Goal: Information Seeking & Learning: Learn about a topic

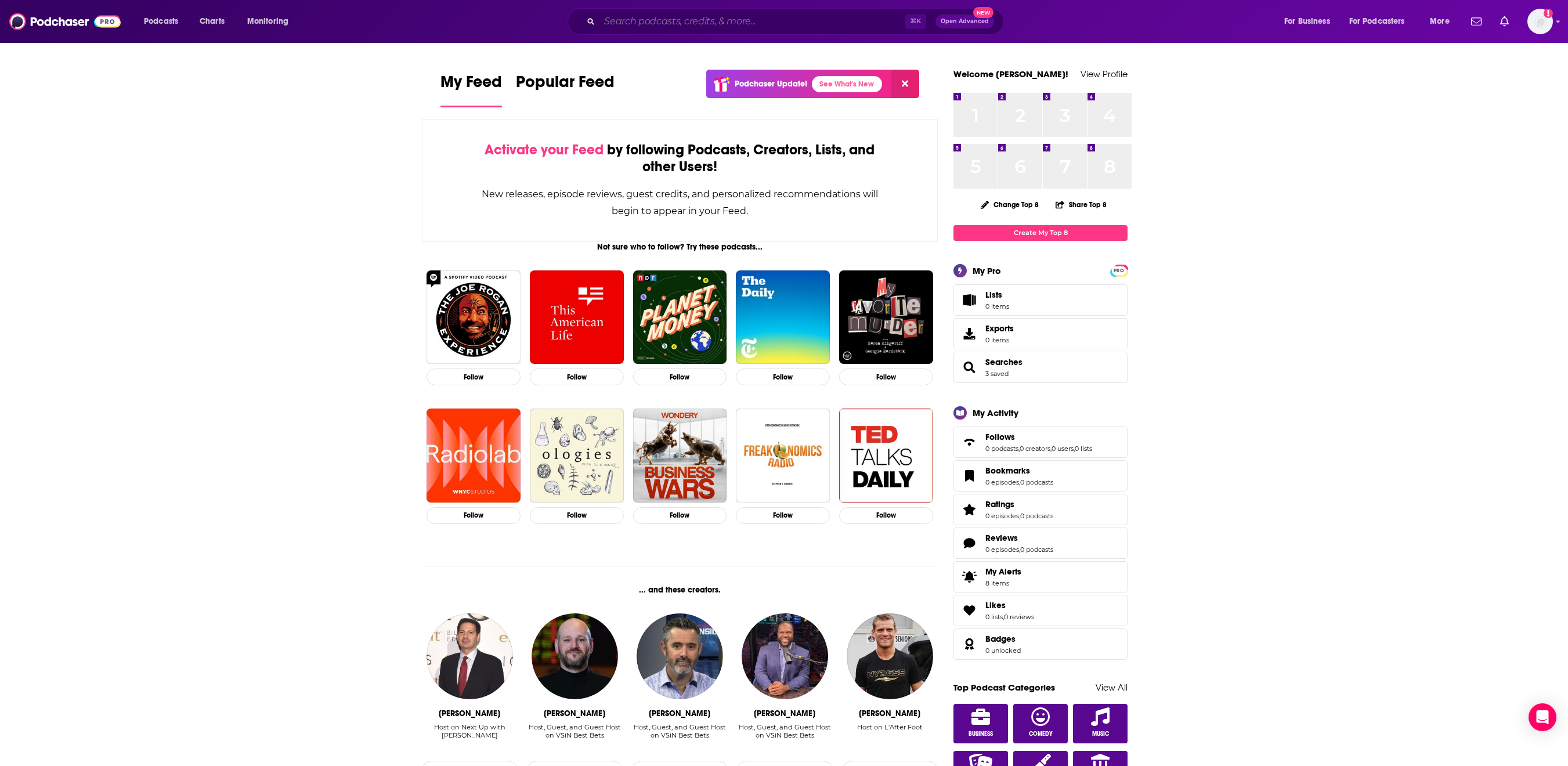
click at [616, 23] on input "Search podcasts, credits, & more..." at bounding box center [752, 21] width 305 height 19
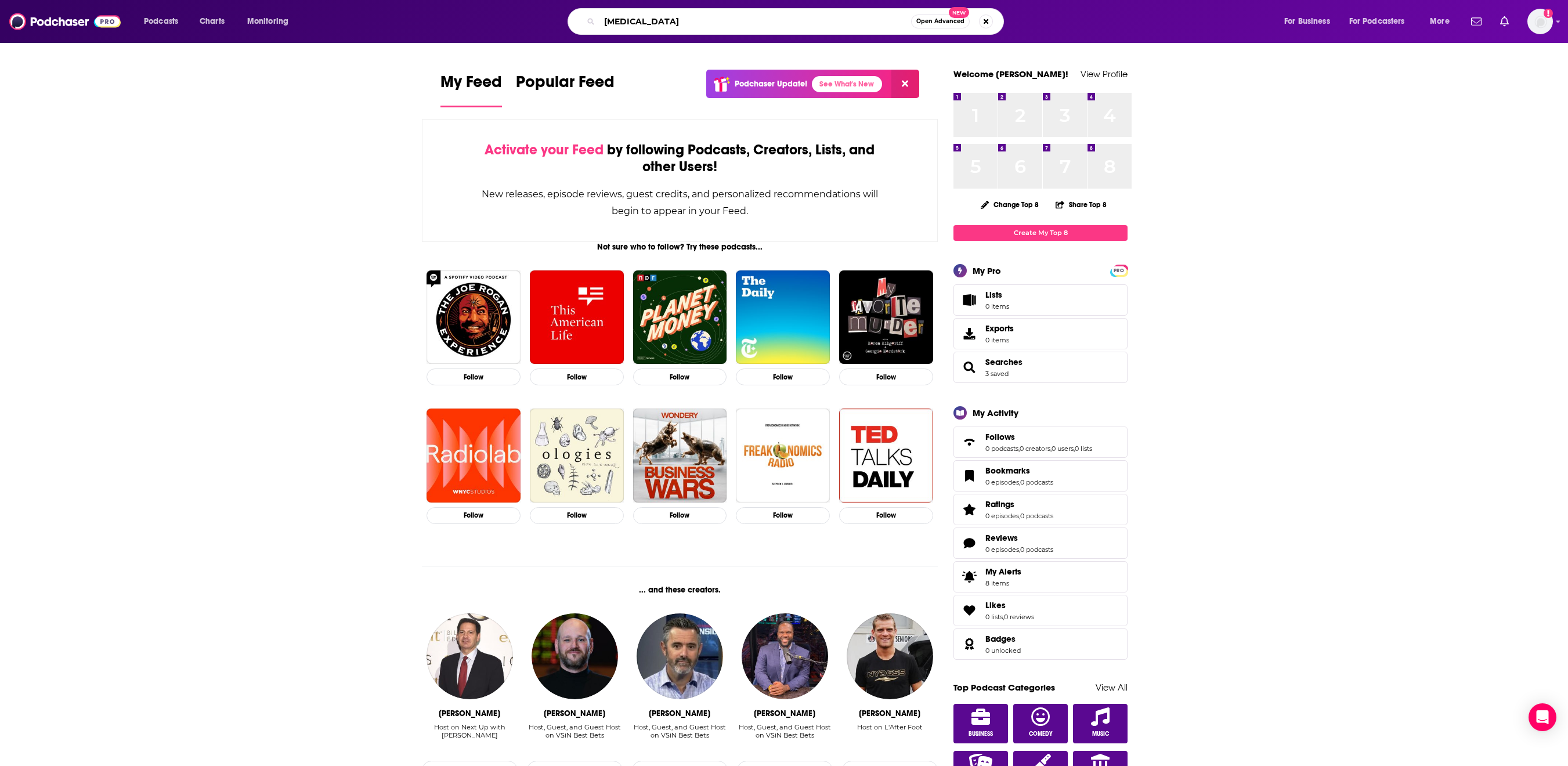
type input "[MEDICAL_DATA]"
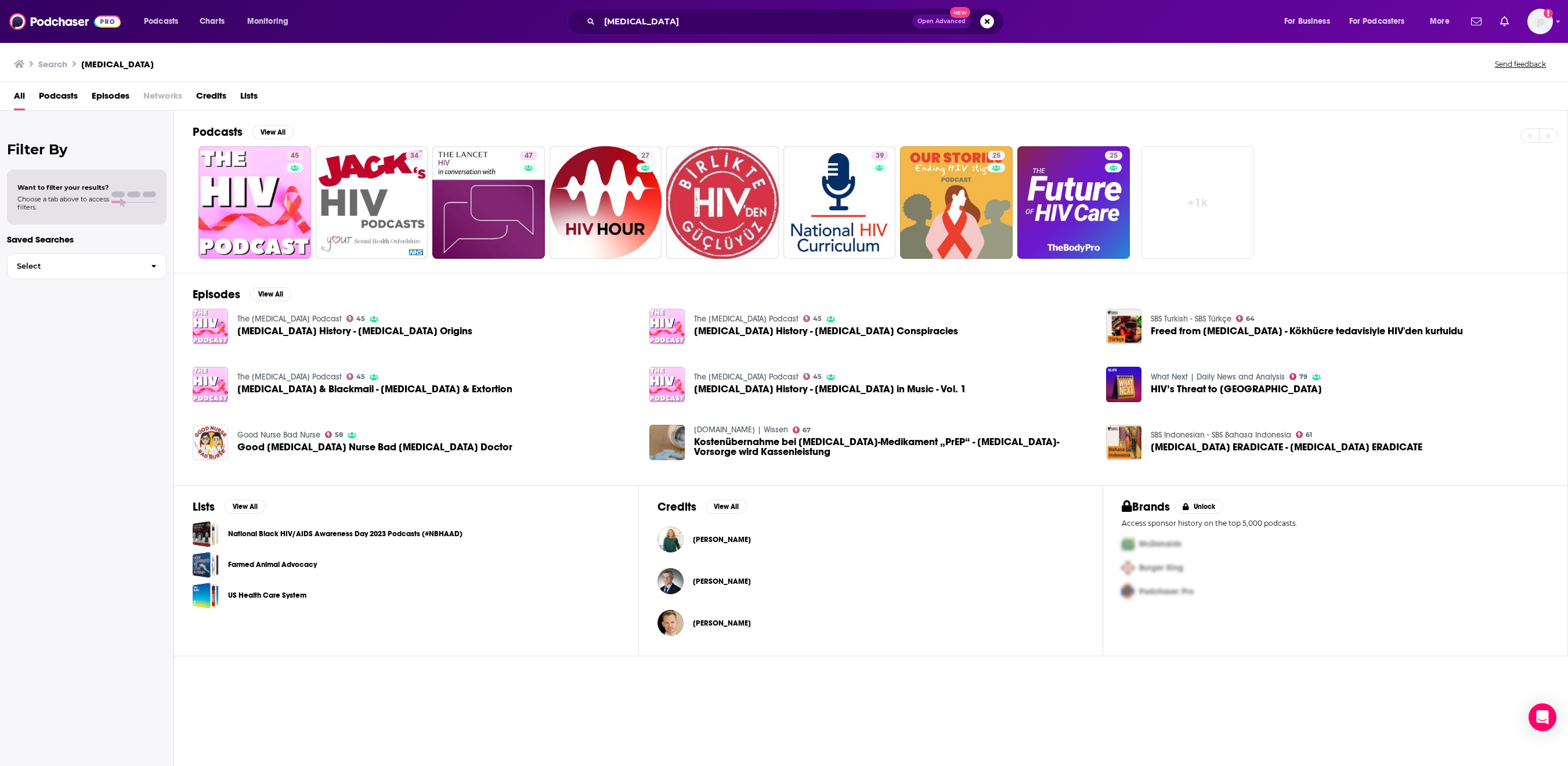
click at [130, 109] on span "Episodes" at bounding box center [111, 98] width 38 height 24
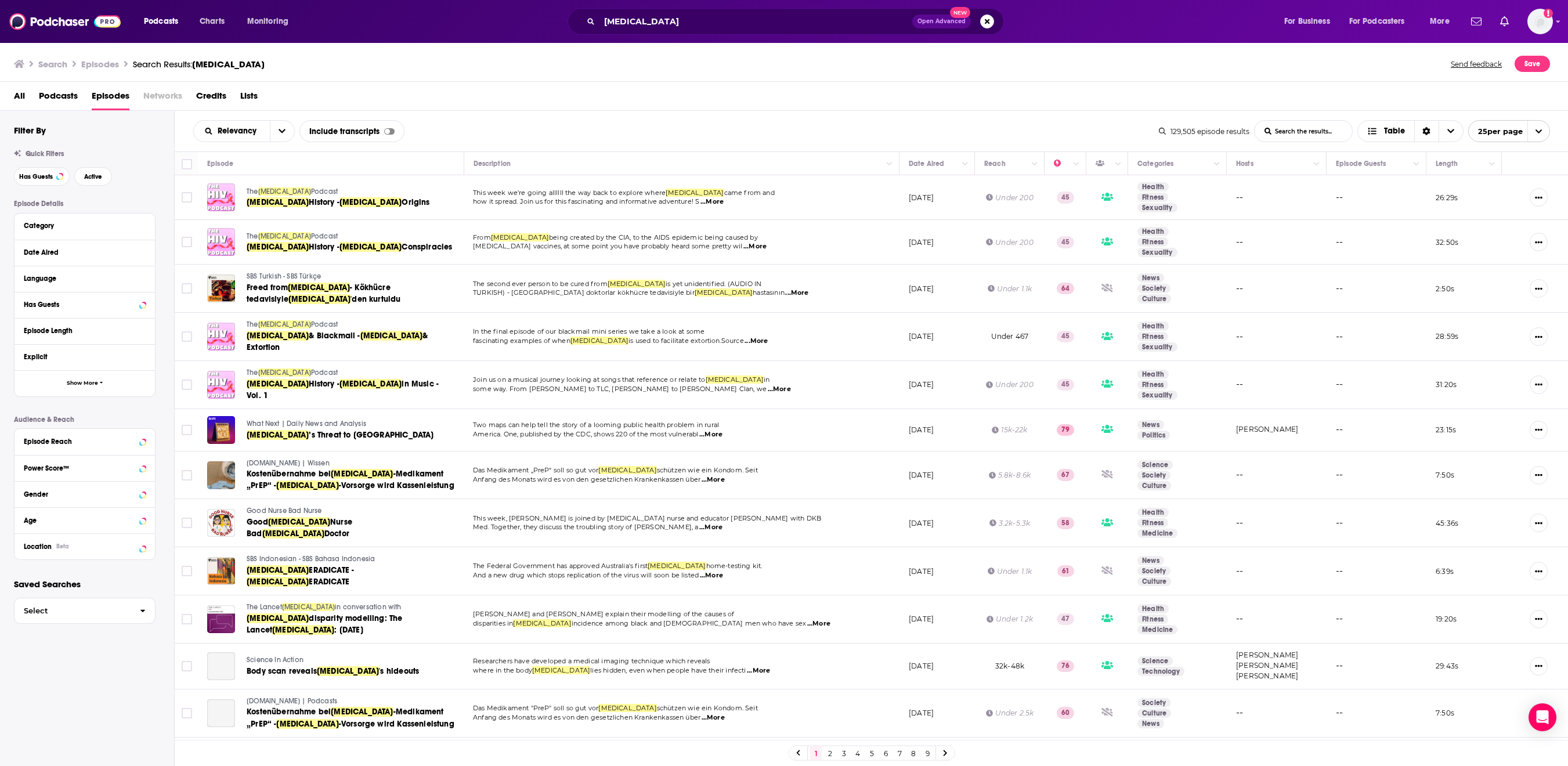
click at [306, 195] on span "HIV" at bounding box center [284, 191] width 53 height 8
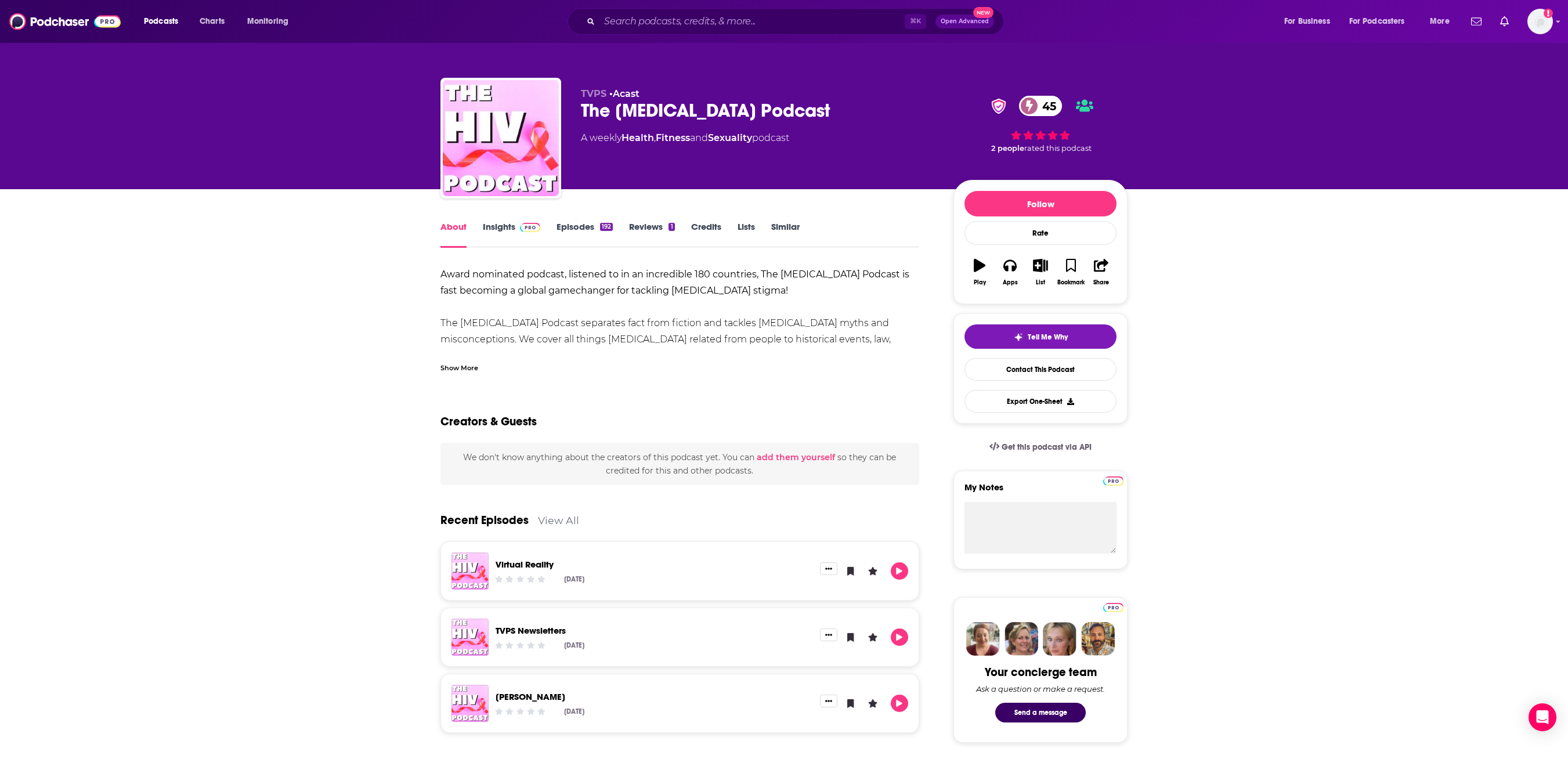
click at [603, 122] on div "The HIV Podcast 45" at bounding box center [758, 110] width 354 height 23
click at [598, 121] on div "The HIV Podcast 45" at bounding box center [758, 110] width 354 height 23
copy div "The HIV Podcast 45"
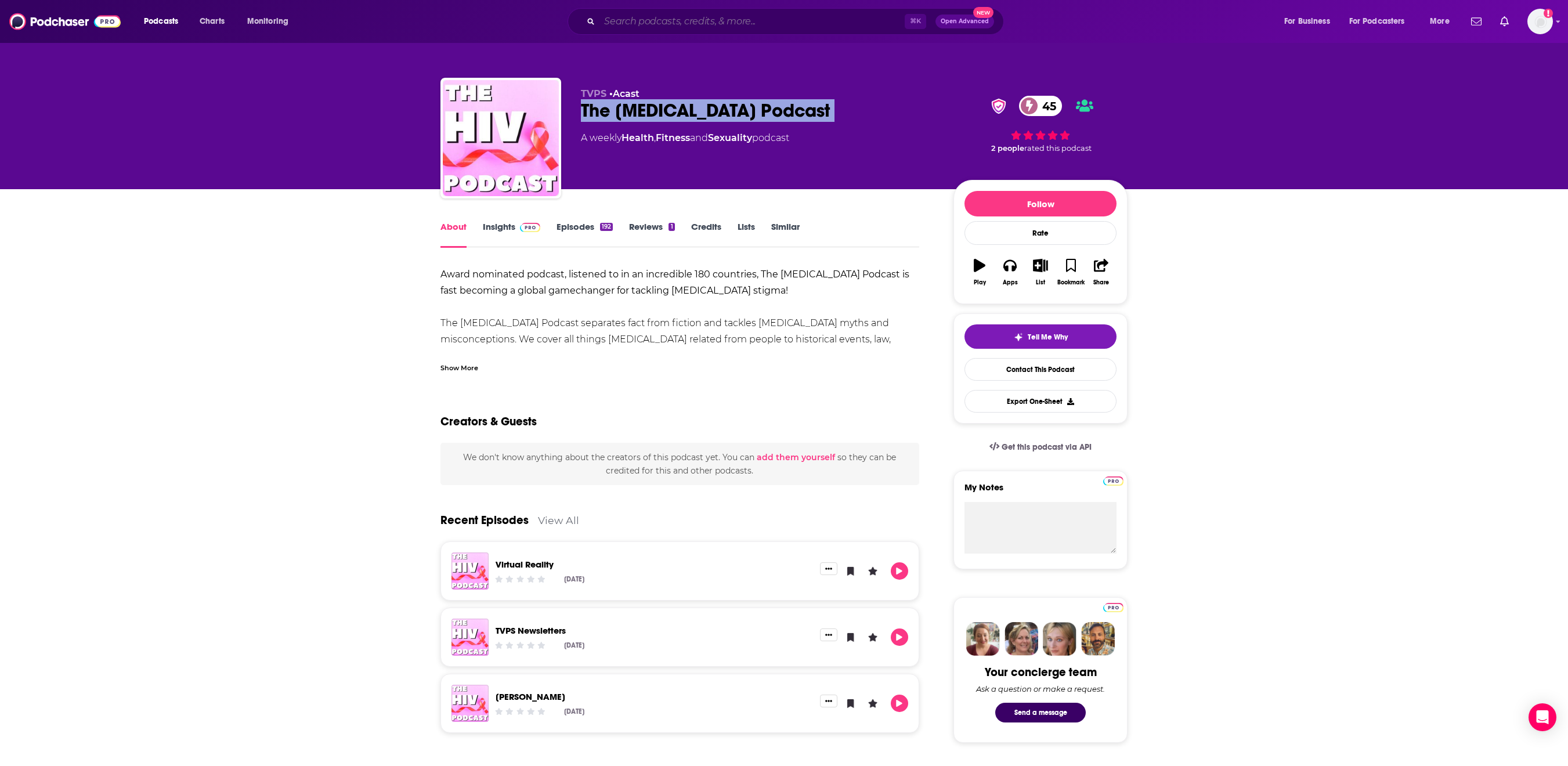
click at [621, 22] on input "Search podcasts, credits, & more..." at bounding box center [752, 21] width 305 height 19
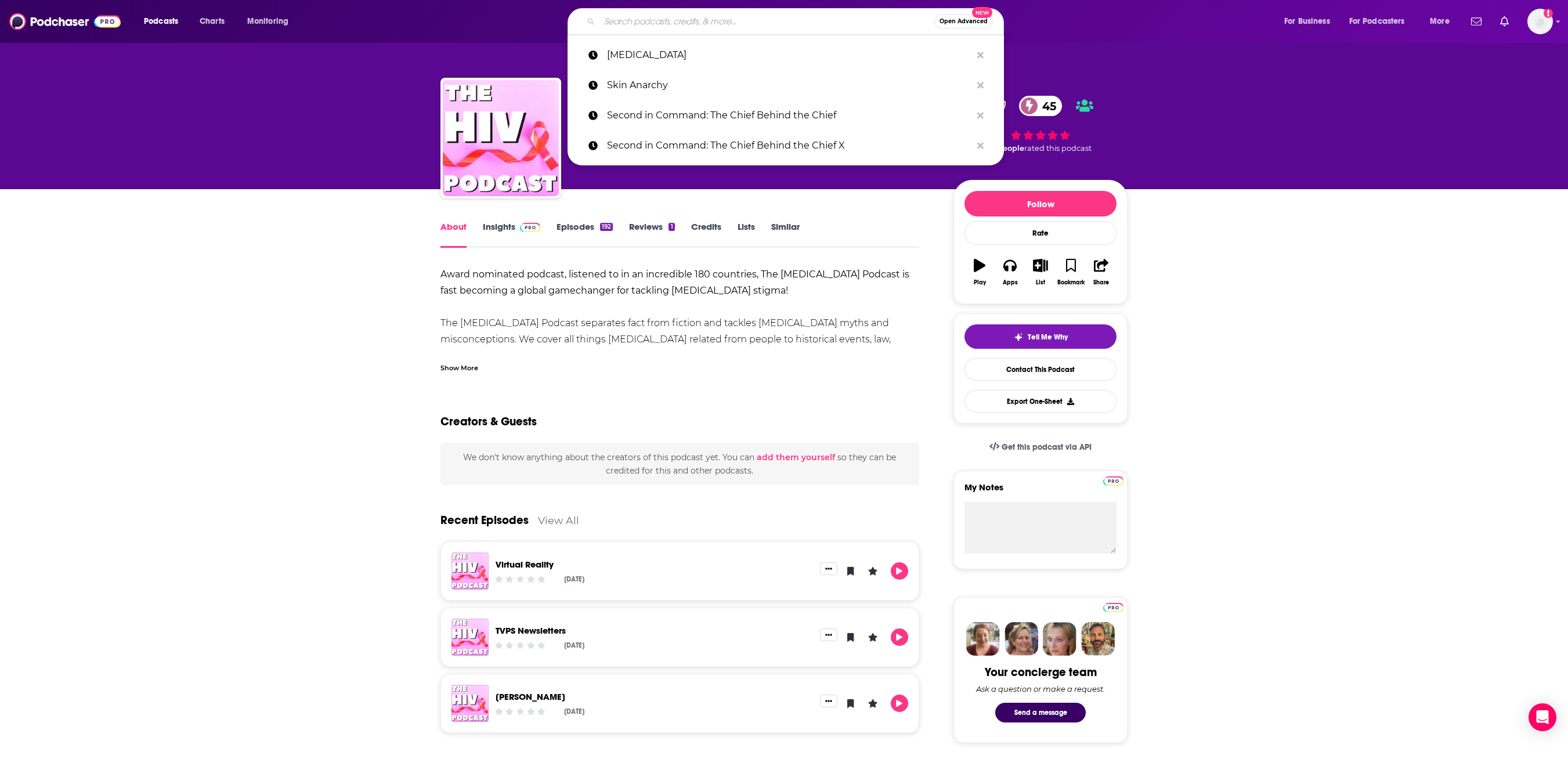
paste input "The HIV Podcast"
type input "The HIV Podcast"
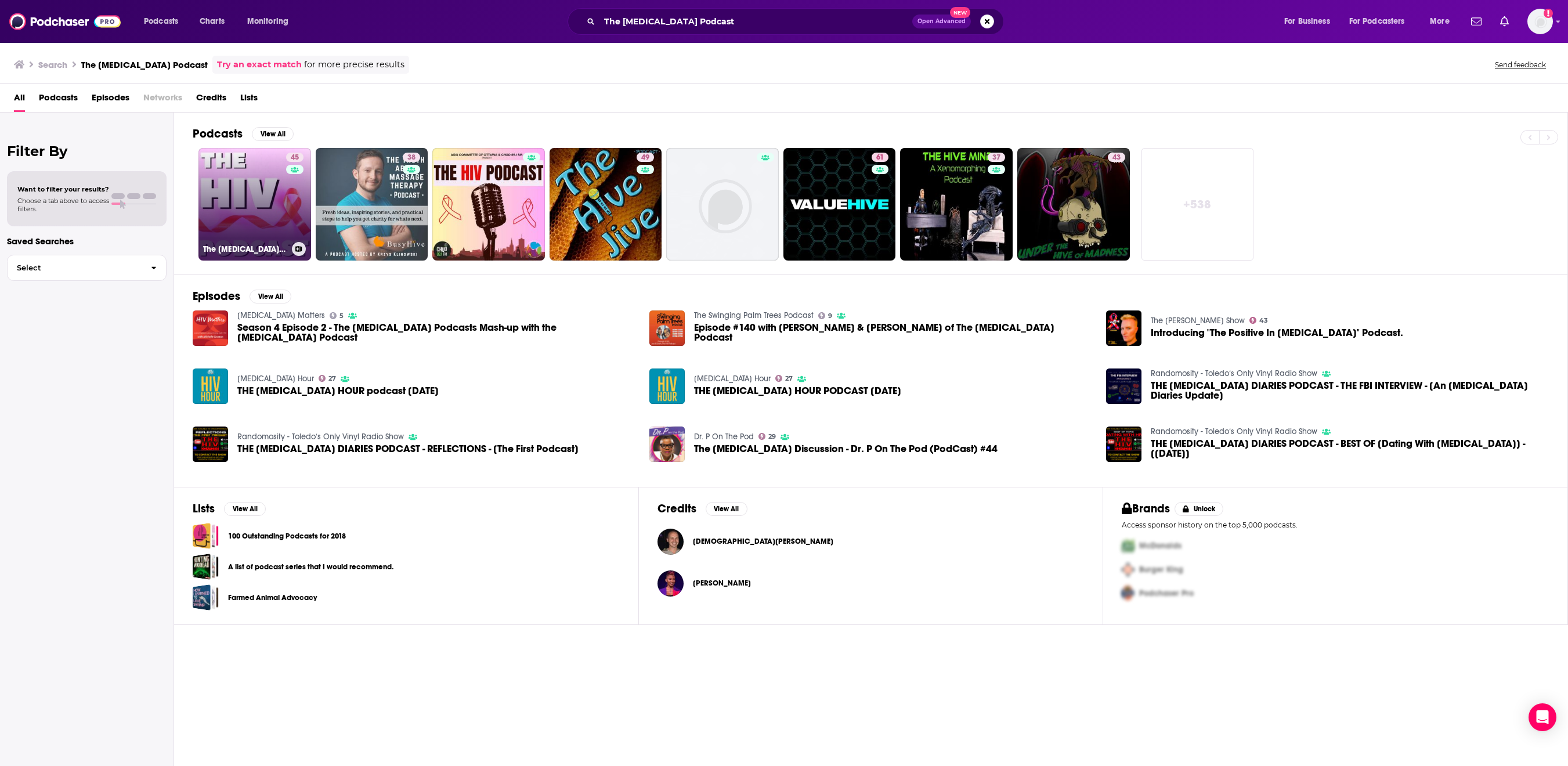
click at [264, 217] on link "45 The HIV Podcast" at bounding box center [254, 204] width 113 height 113
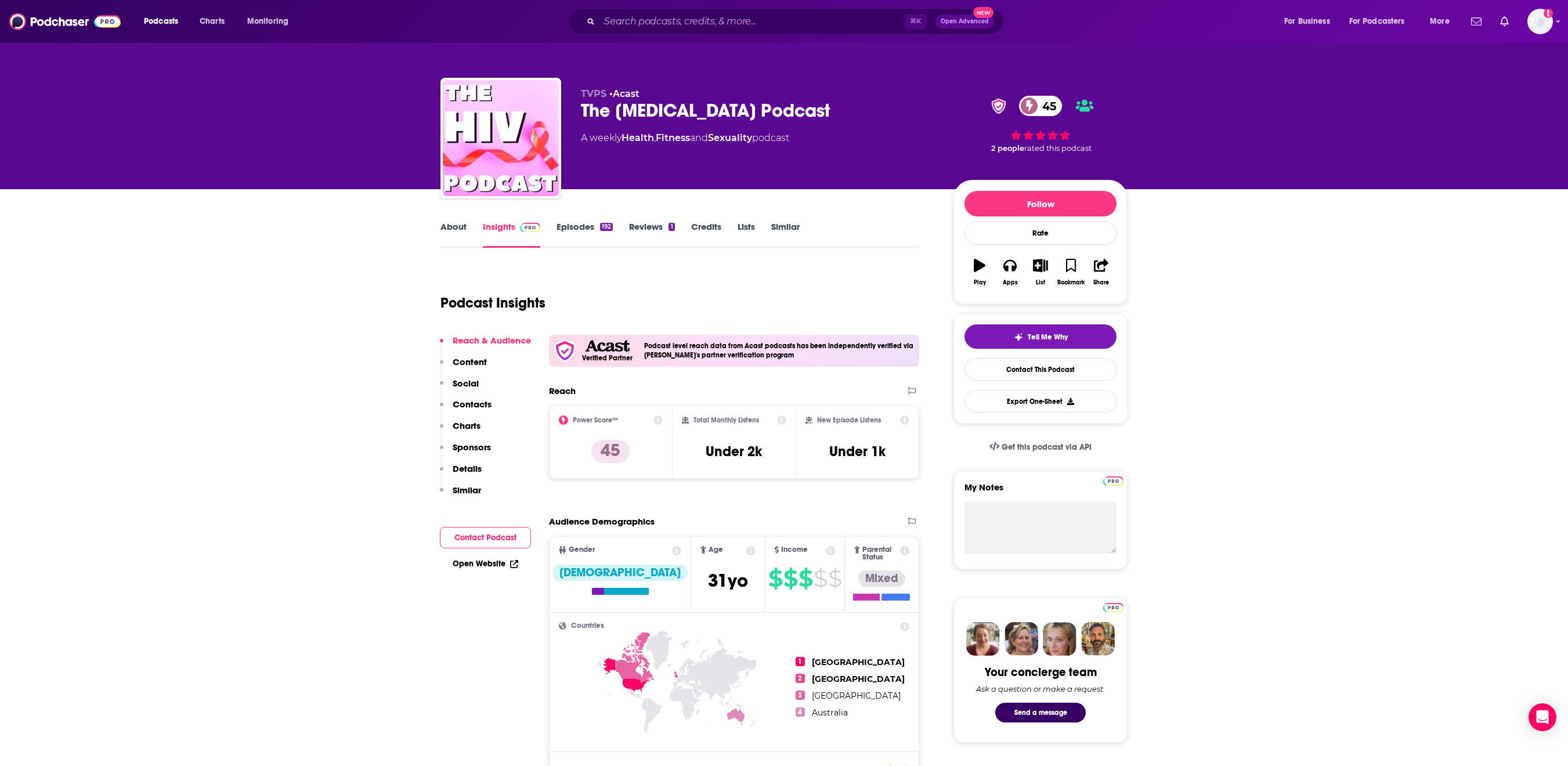
click at [561, 242] on link "Episodes 192" at bounding box center [584, 234] width 56 height 27
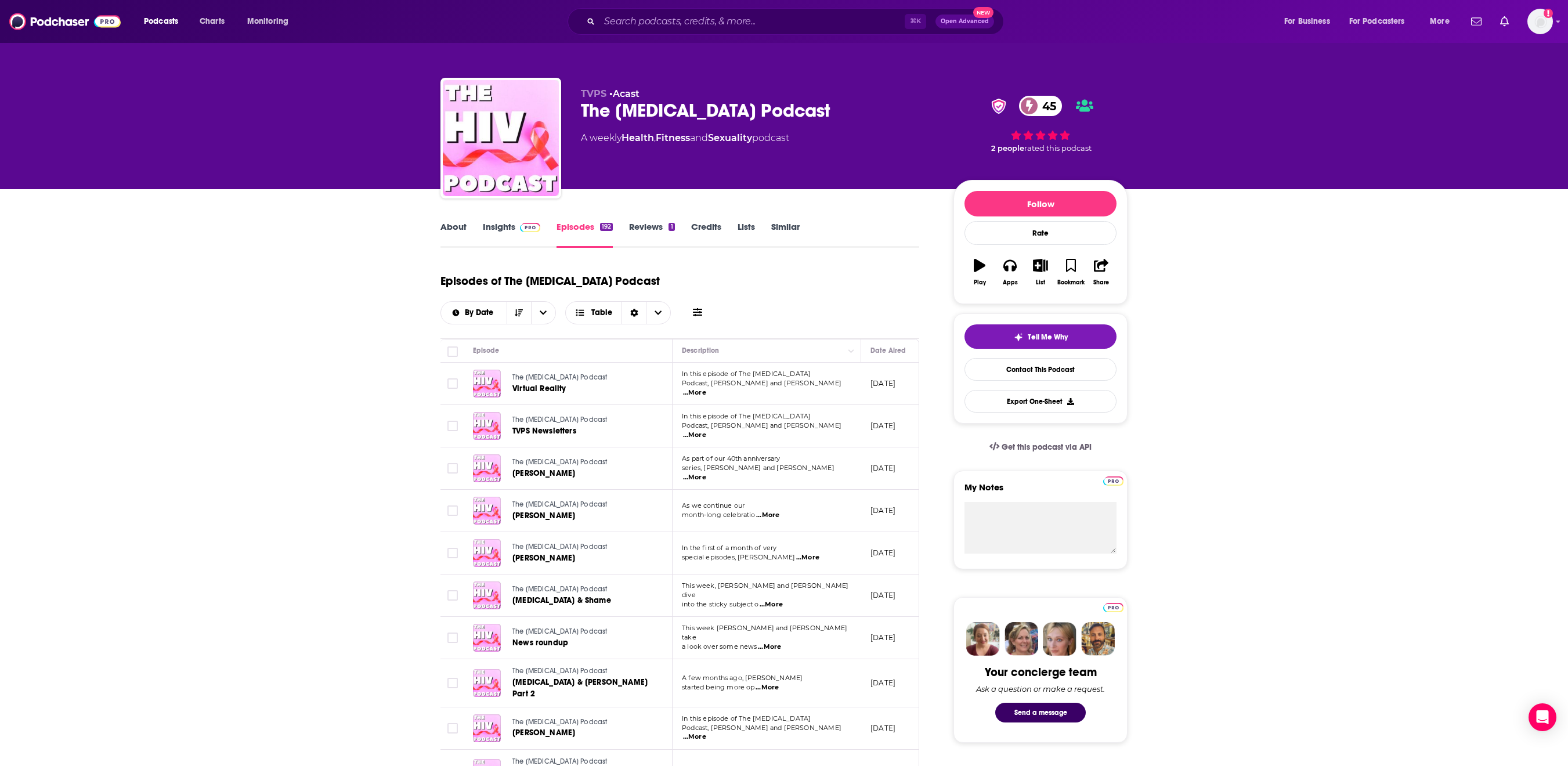
click at [483, 248] on link "Insights" at bounding box center [511, 234] width 57 height 27
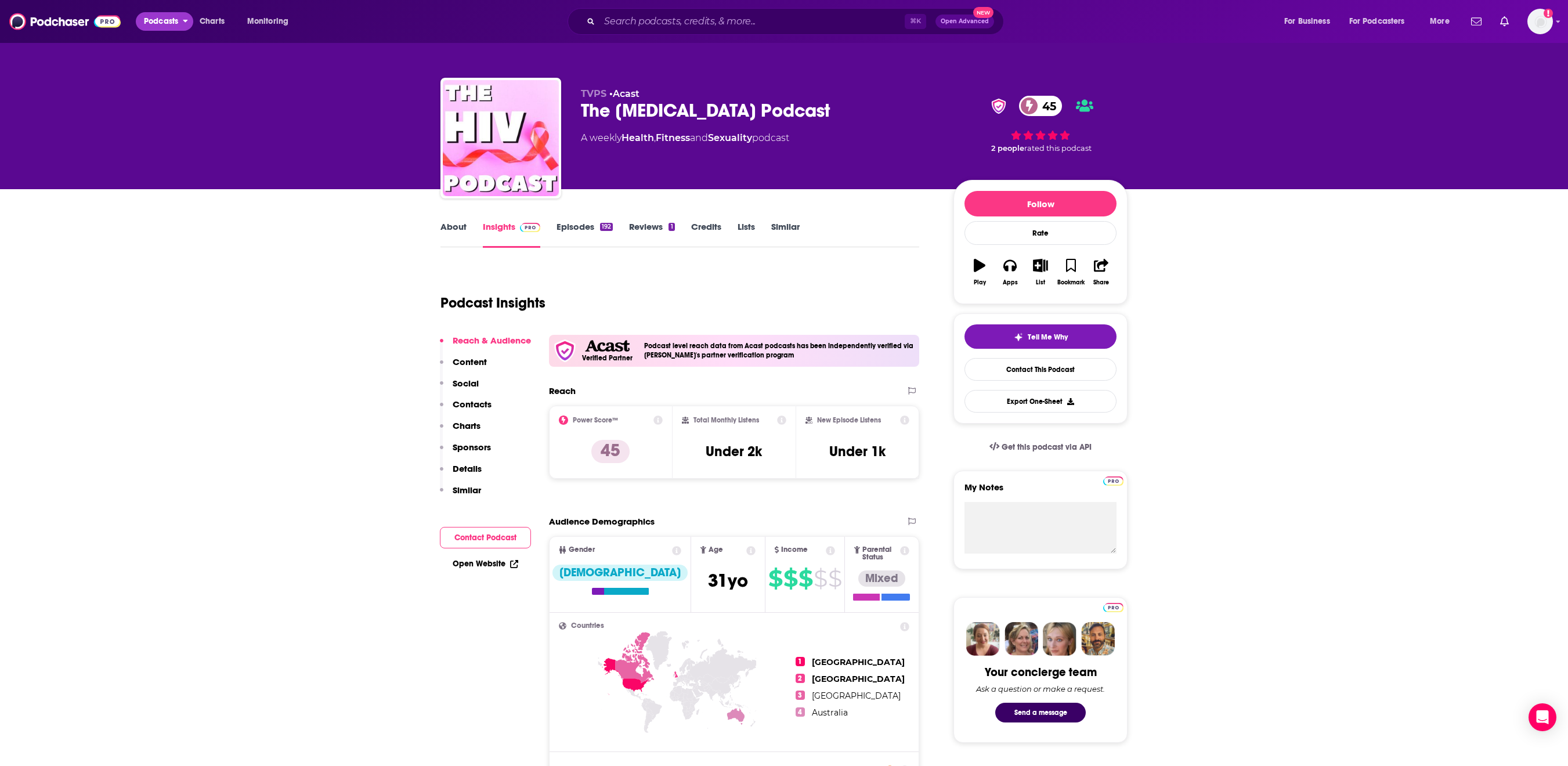
click at [170, 28] on span "Podcasts" at bounding box center [161, 21] width 34 height 16
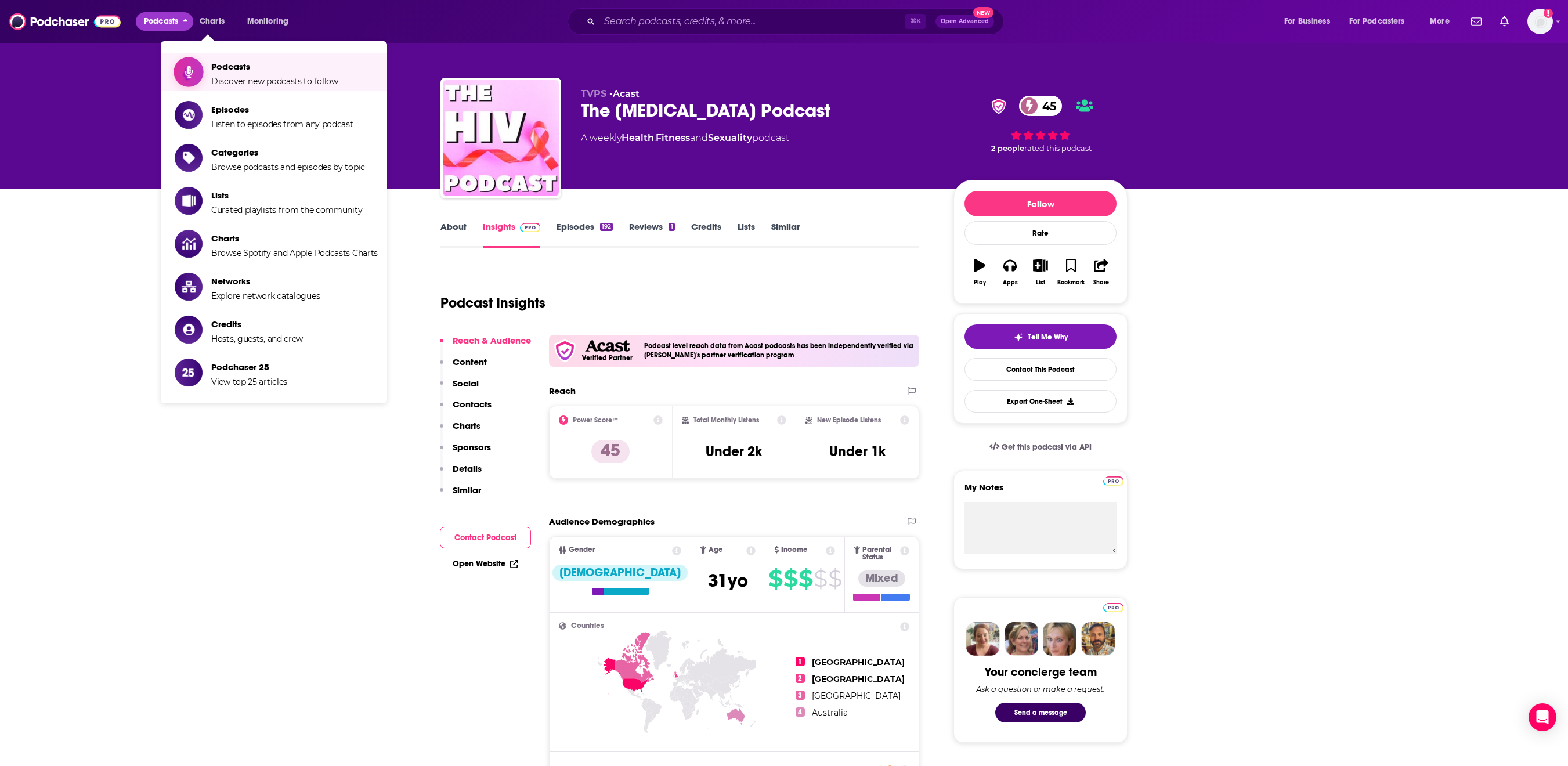
click at [218, 68] on span "Podcasts" at bounding box center [275, 66] width 127 height 11
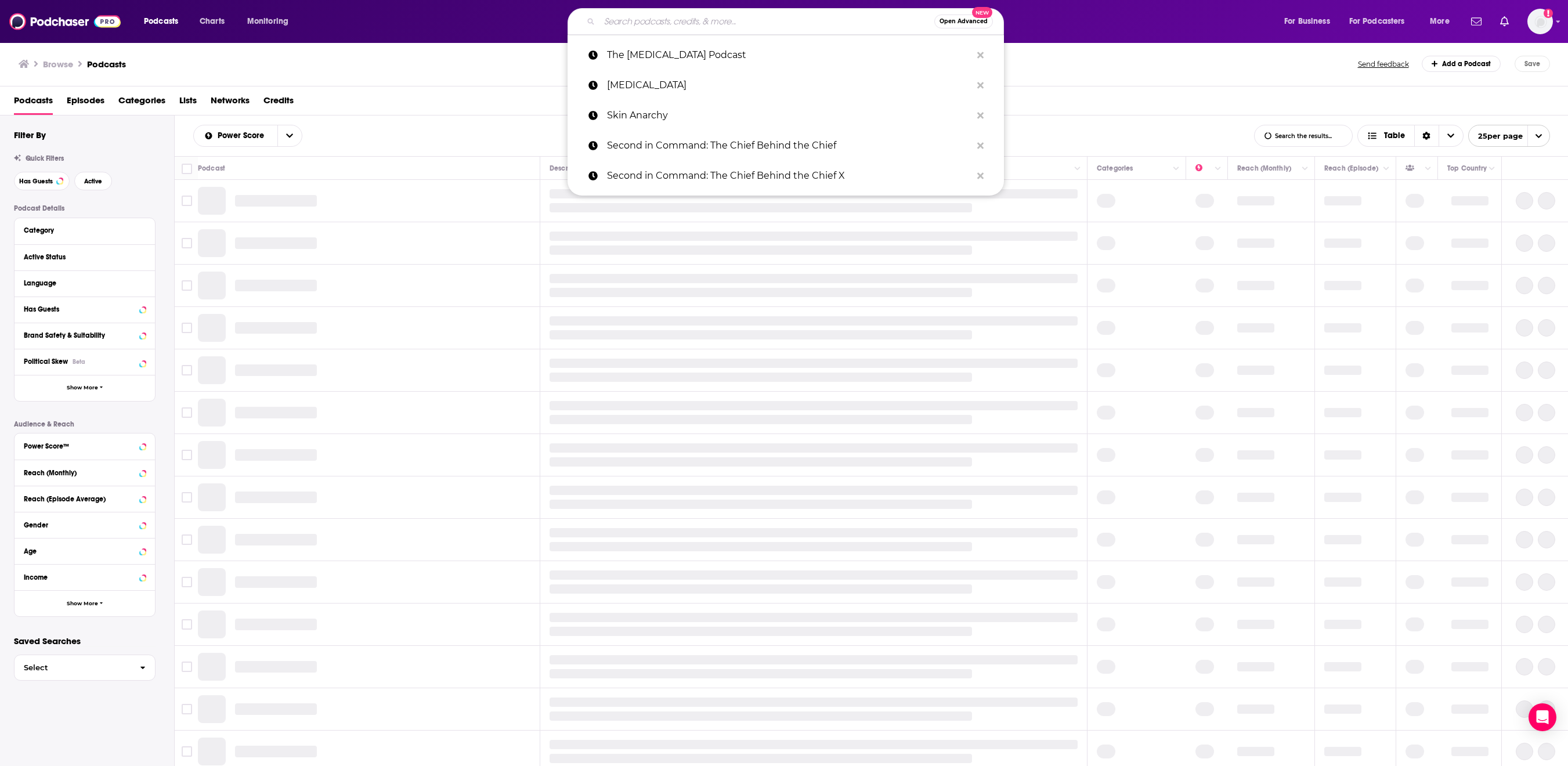
click at [728, 31] on input "Search podcasts, credits, & more..." at bounding box center [767, 21] width 335 height 19
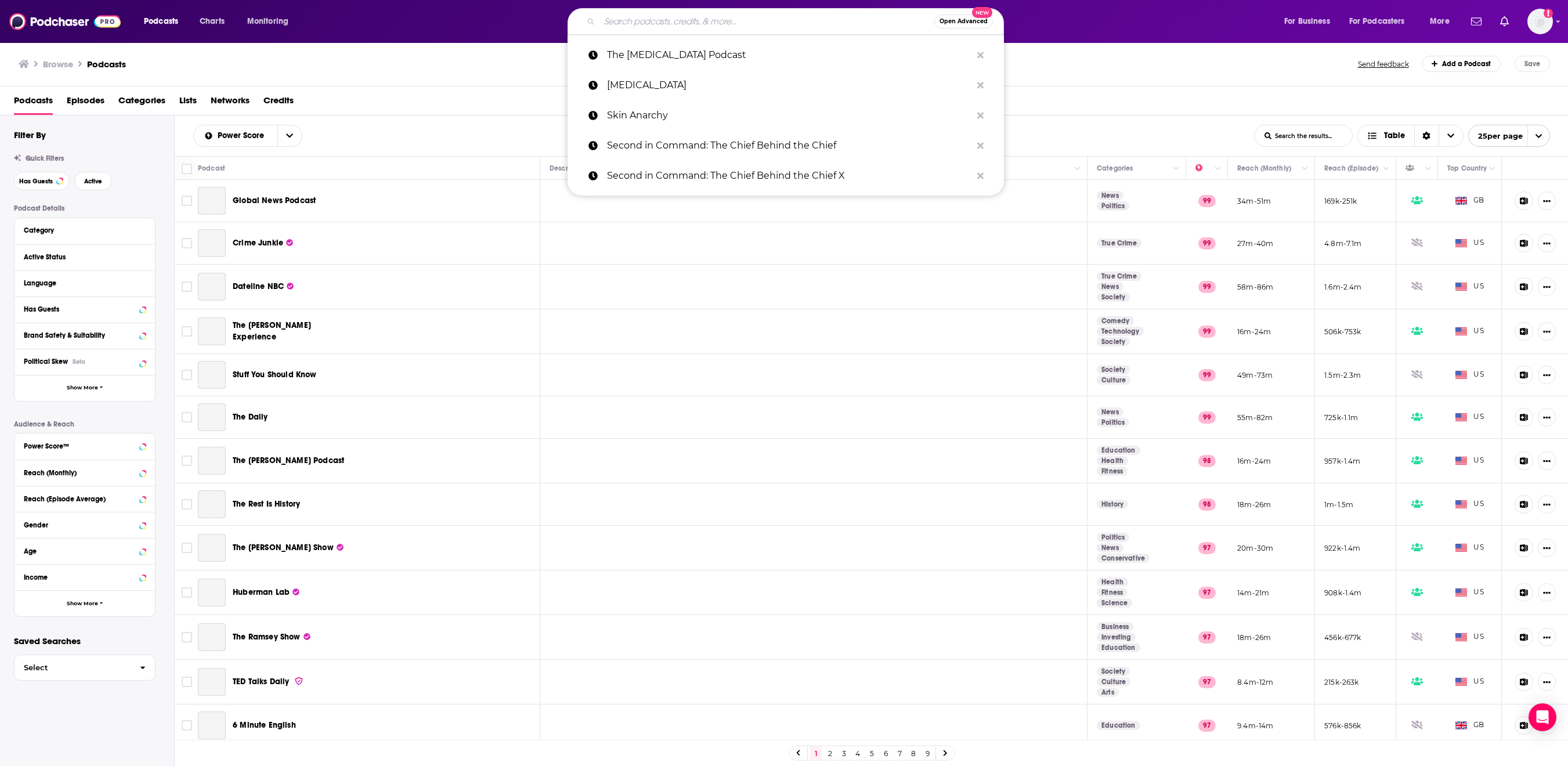
type input "H"
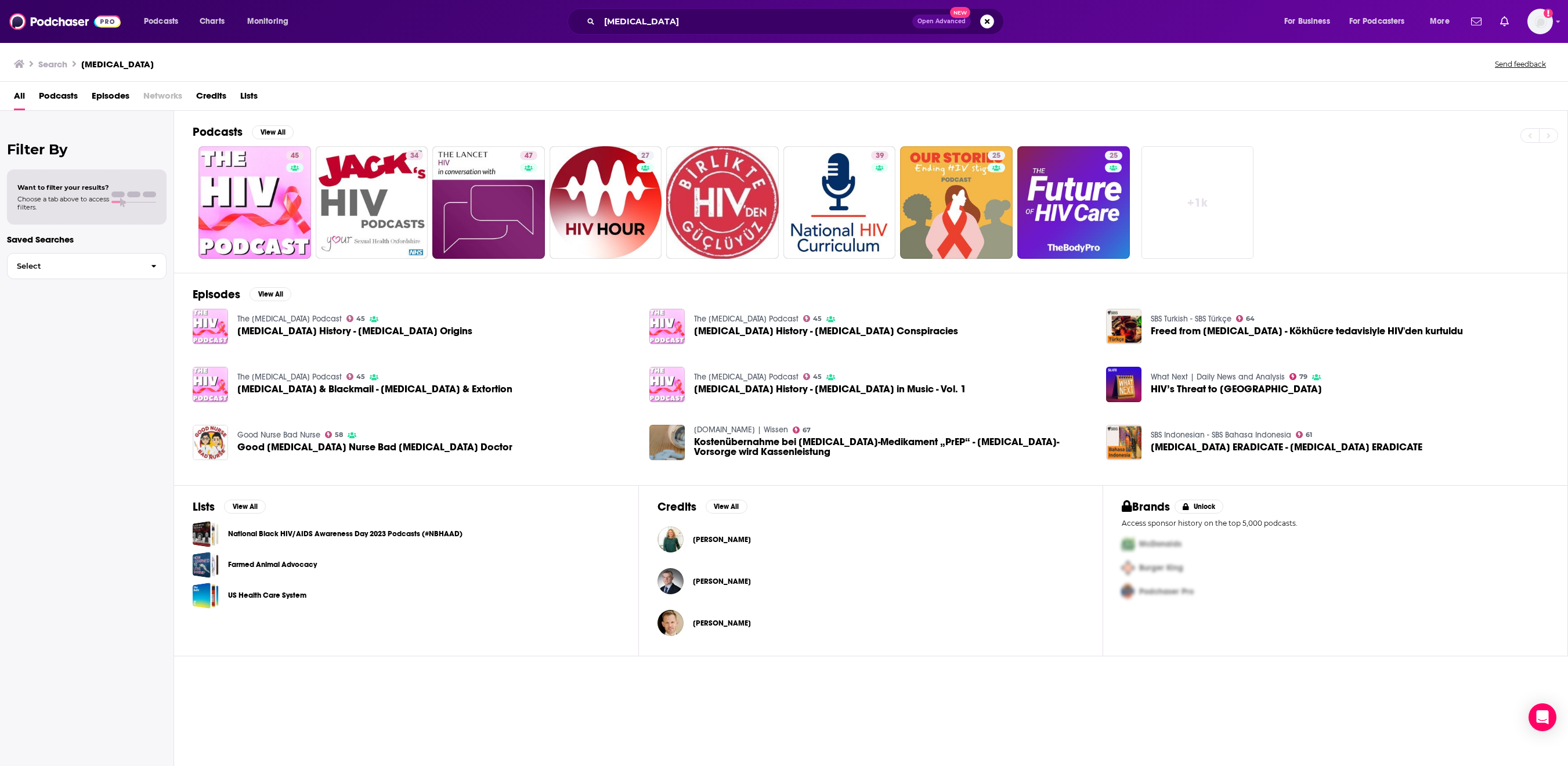
scroll to position [6, 0]
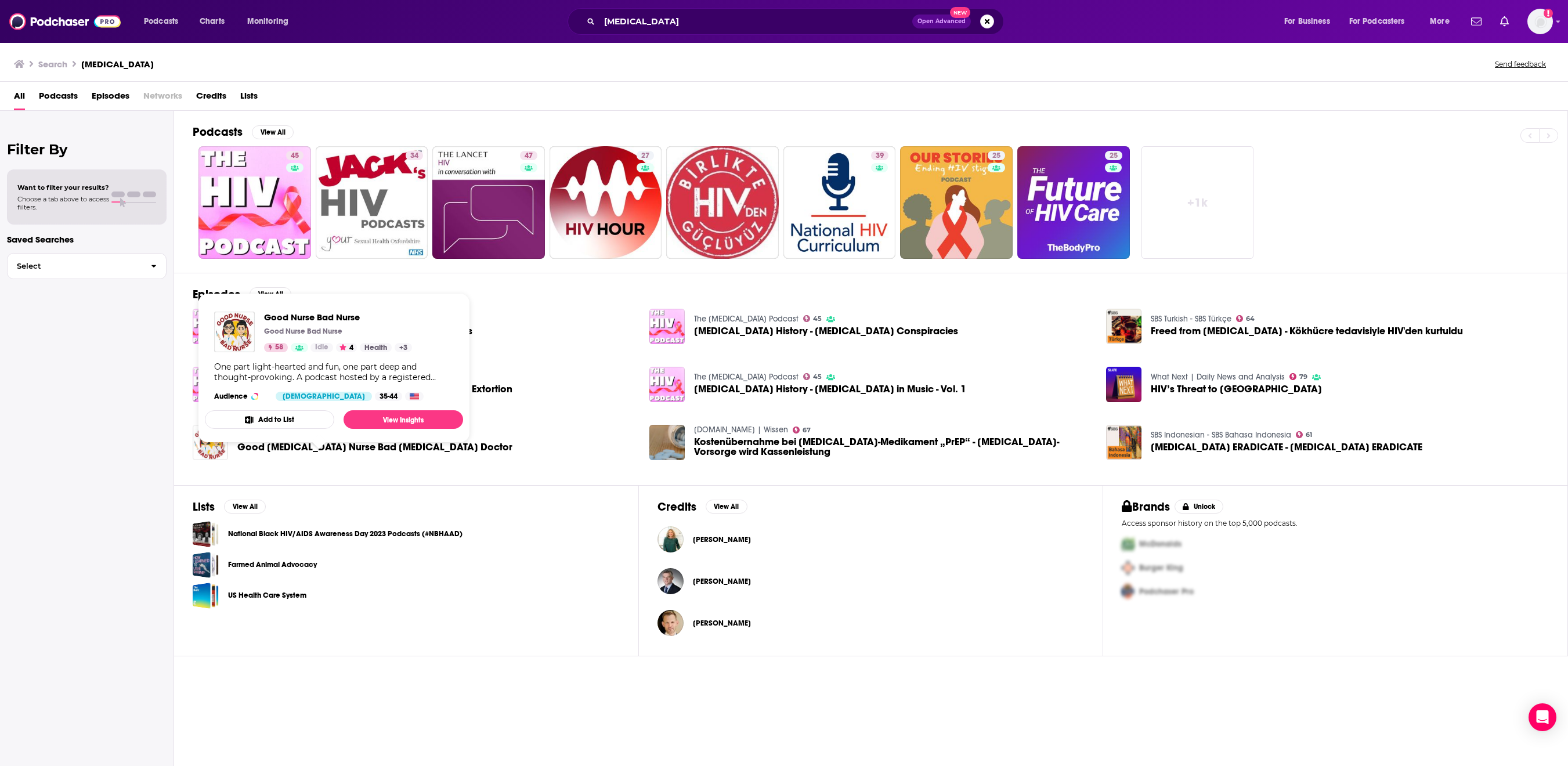
click at [320, 440] on link "Good Nurse Bad Nurse" at bounding box center [279, 435] width 83 height 10
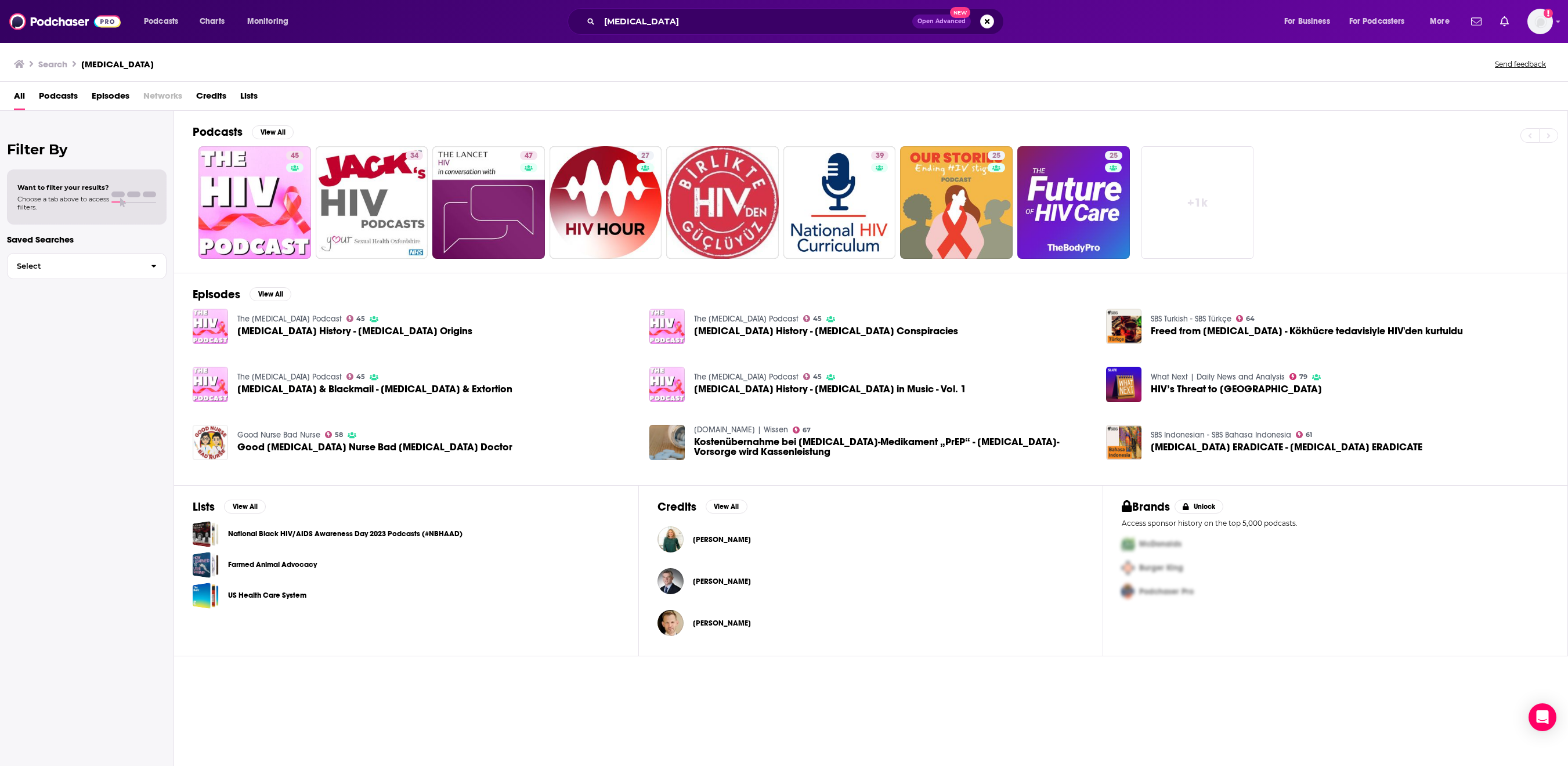
scroll to position [6, 0]
click at [71, 101] on span "Podcasts" at bounding box center [58, 98] width 39 height 24
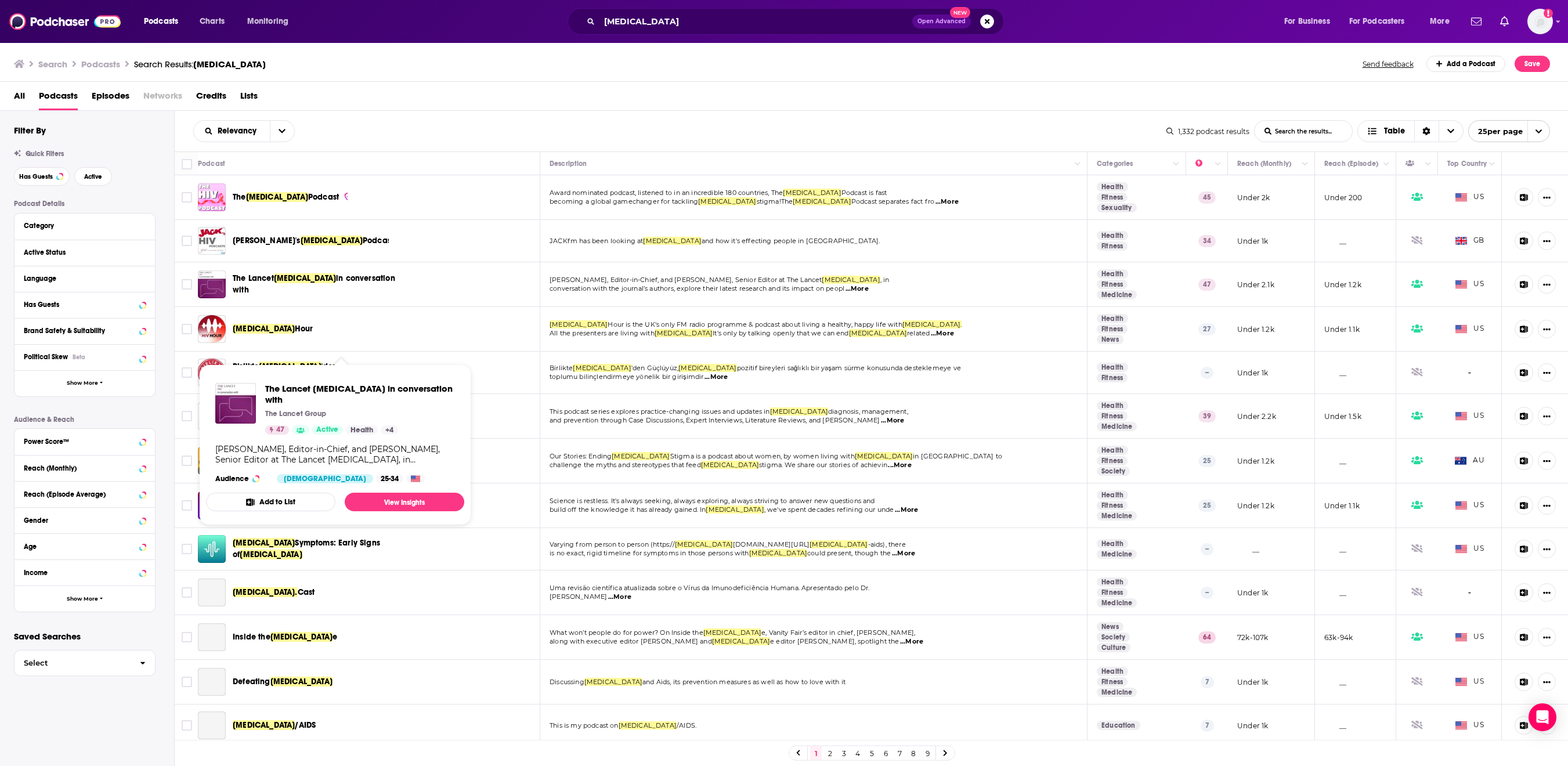
click at [327, 283] on span "HIV" at bounding box center [305, 278] width 62 height 10
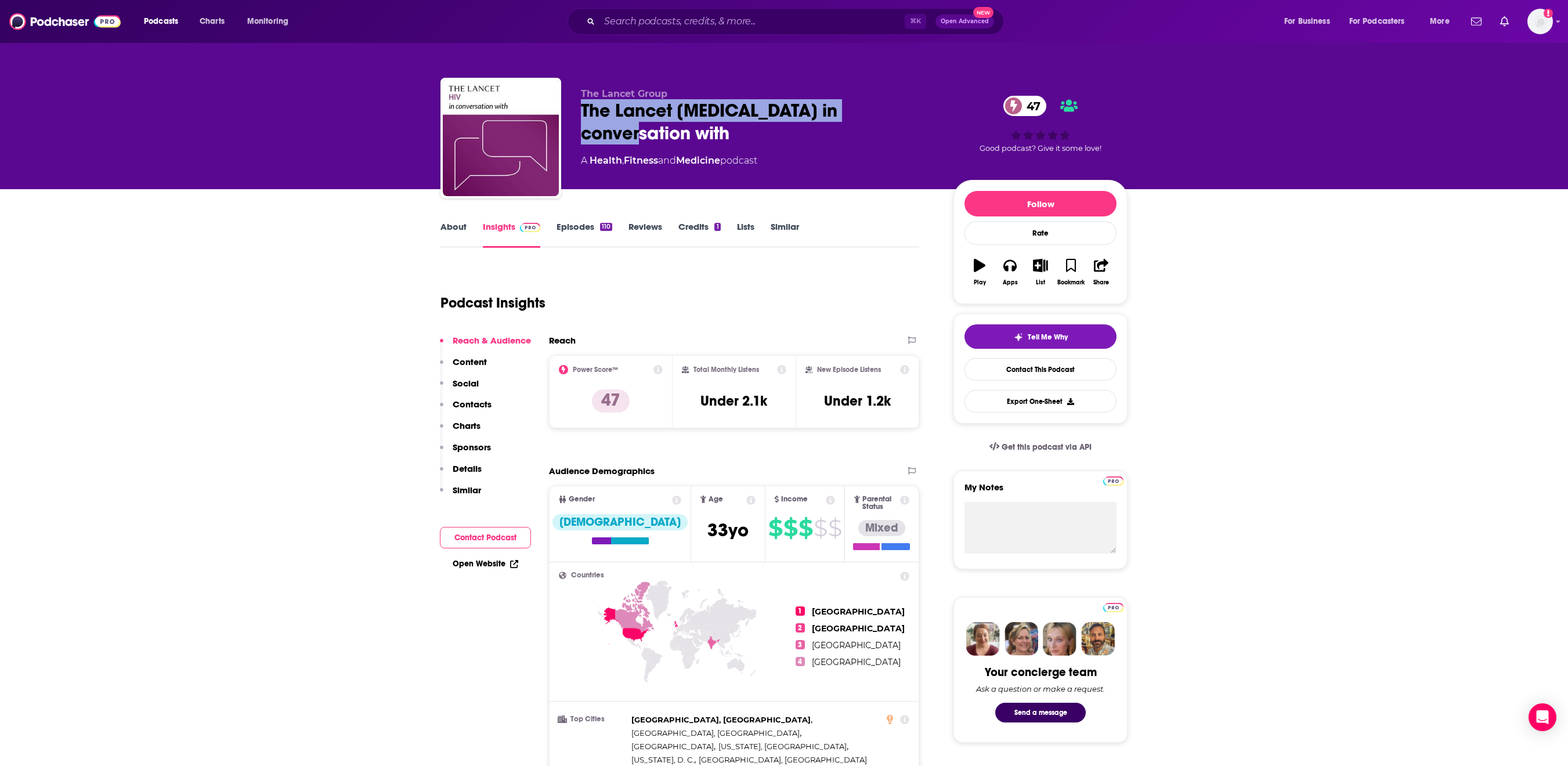
drag, startPoint x: 866, startPoint y: 113, endPoint x: 555, endPoint y: 113, distance: 311.0
click at [581, 113] on div "The Lancet HIV in conversation with 47" at bounding box center [758, 122] width 354 height 45
copy h2 "The Lancet HIV in conversation with"
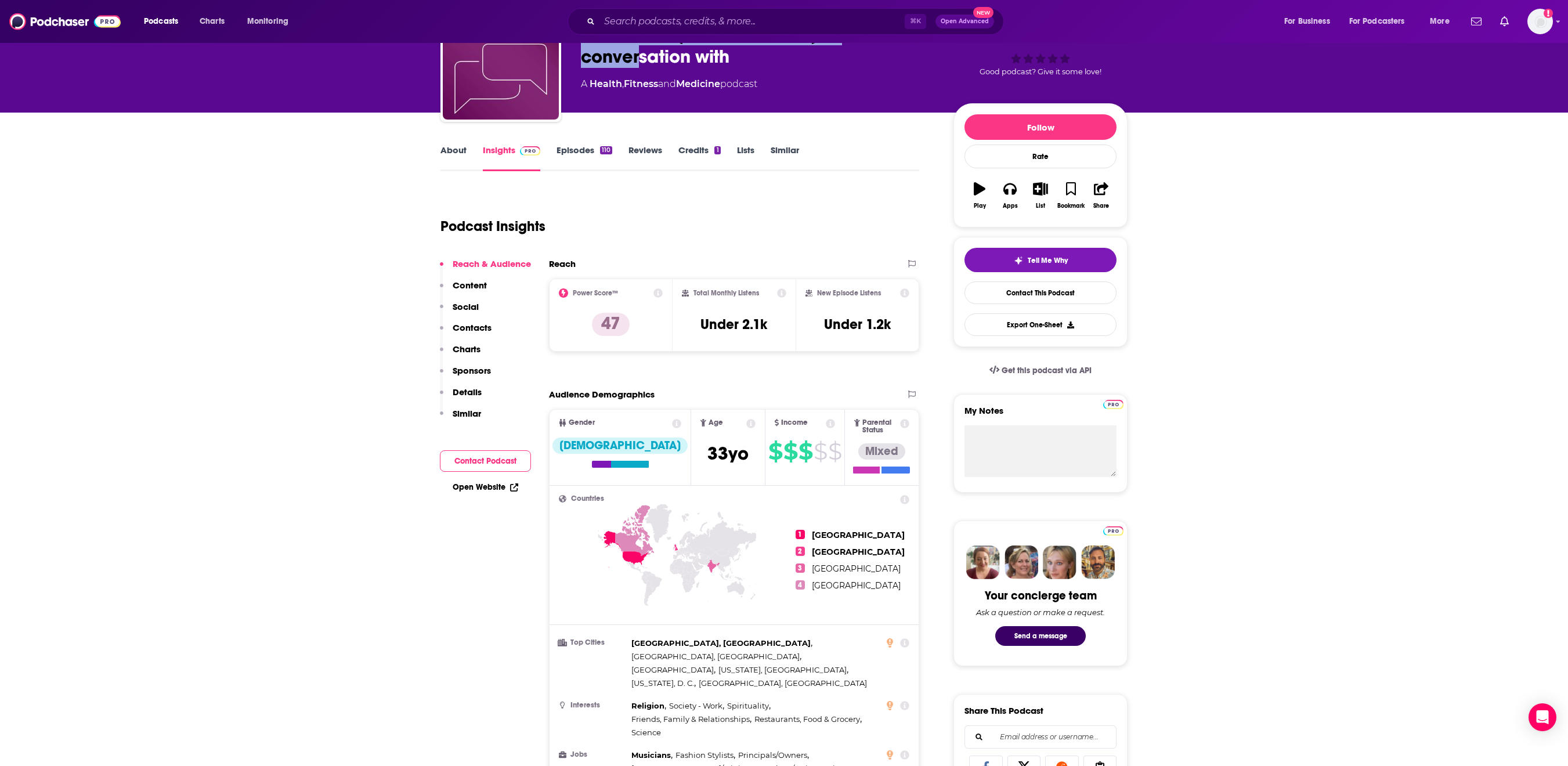
scroll to position [74, 0]
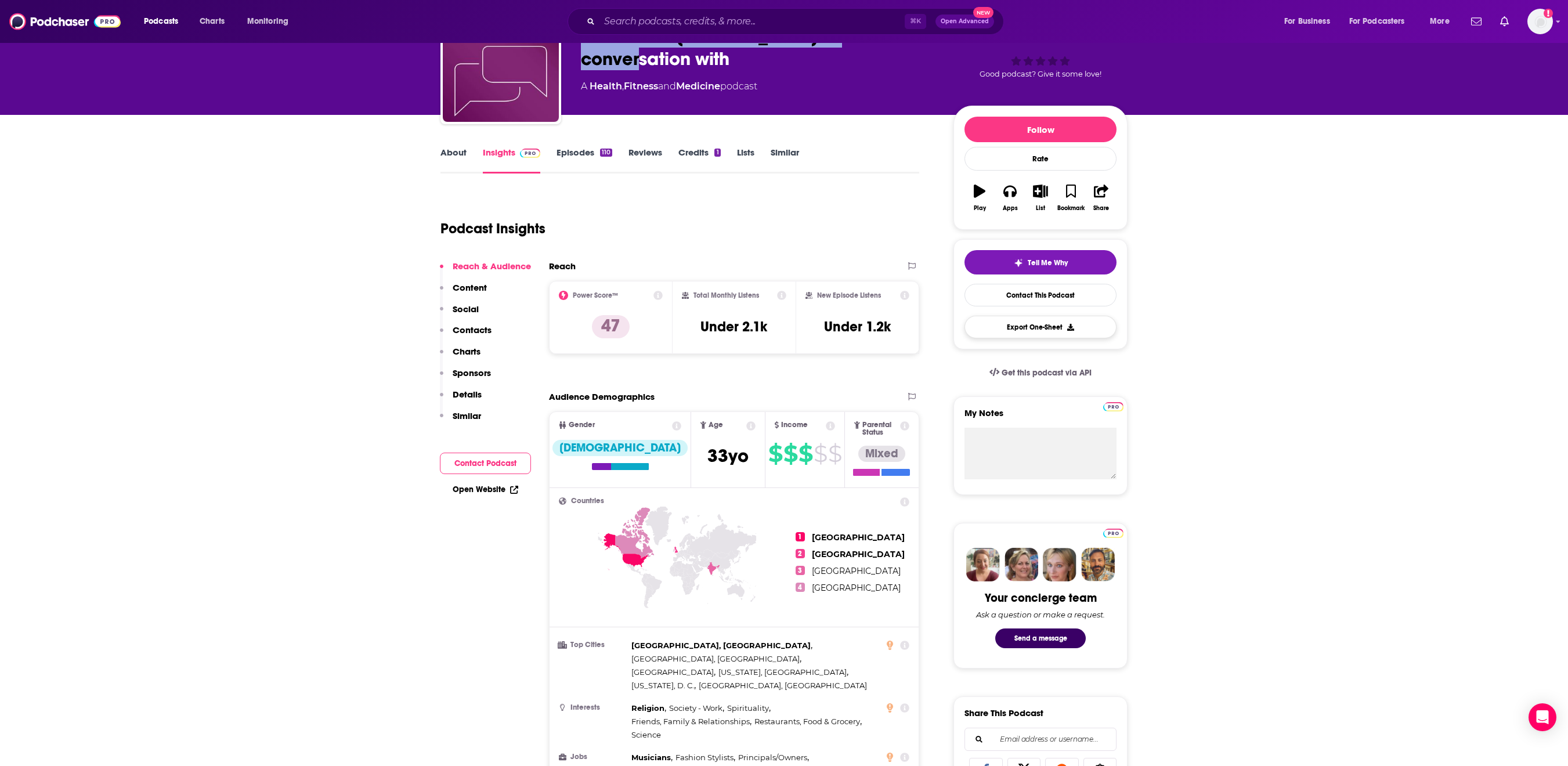
click at [1113, 339] on button "Export One-Sheet" at bounding box center [1040, 327] width 152 height 23
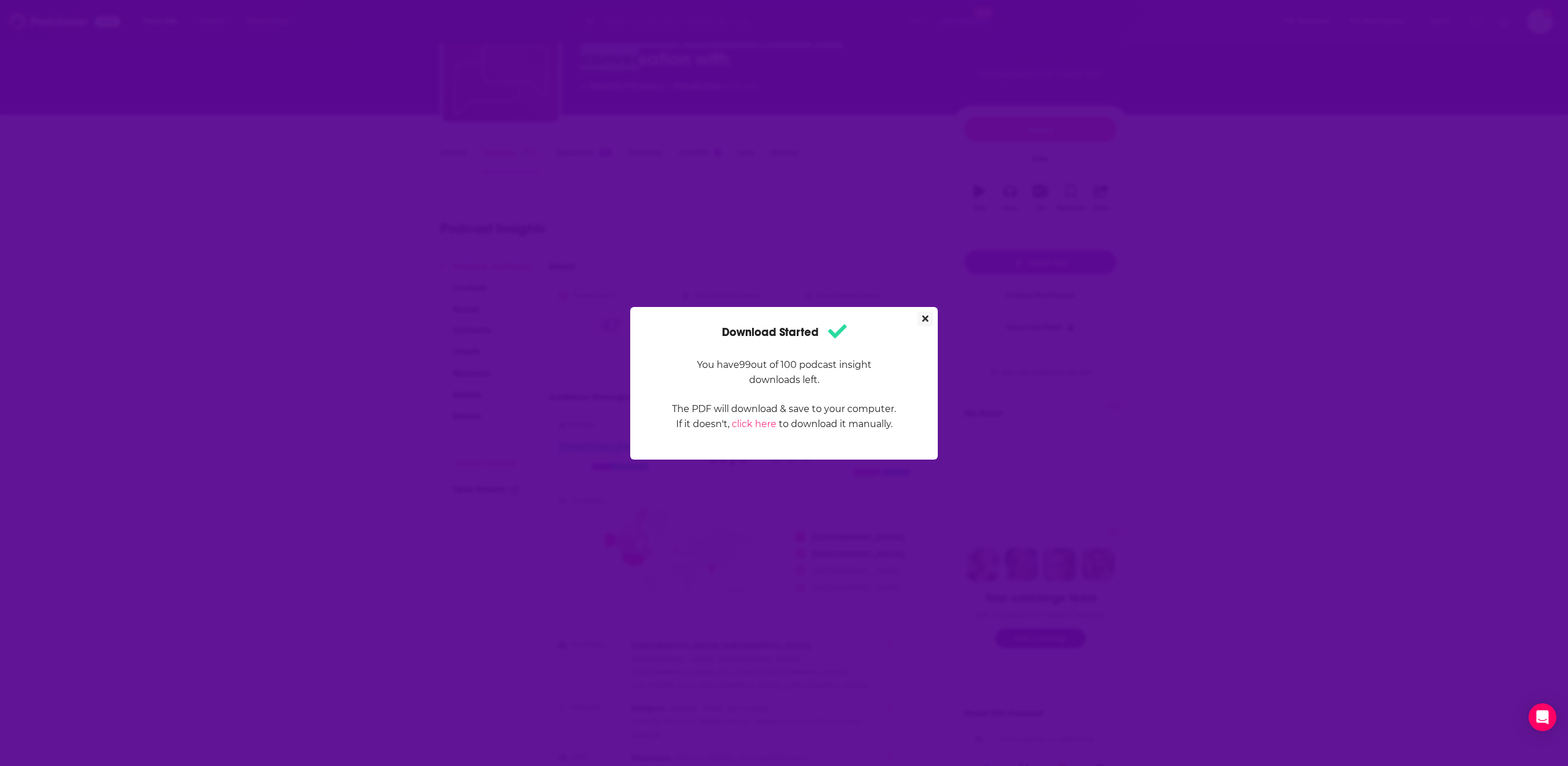
scroll to position [0, 0]
